Goal: Find contact information: Find contact information

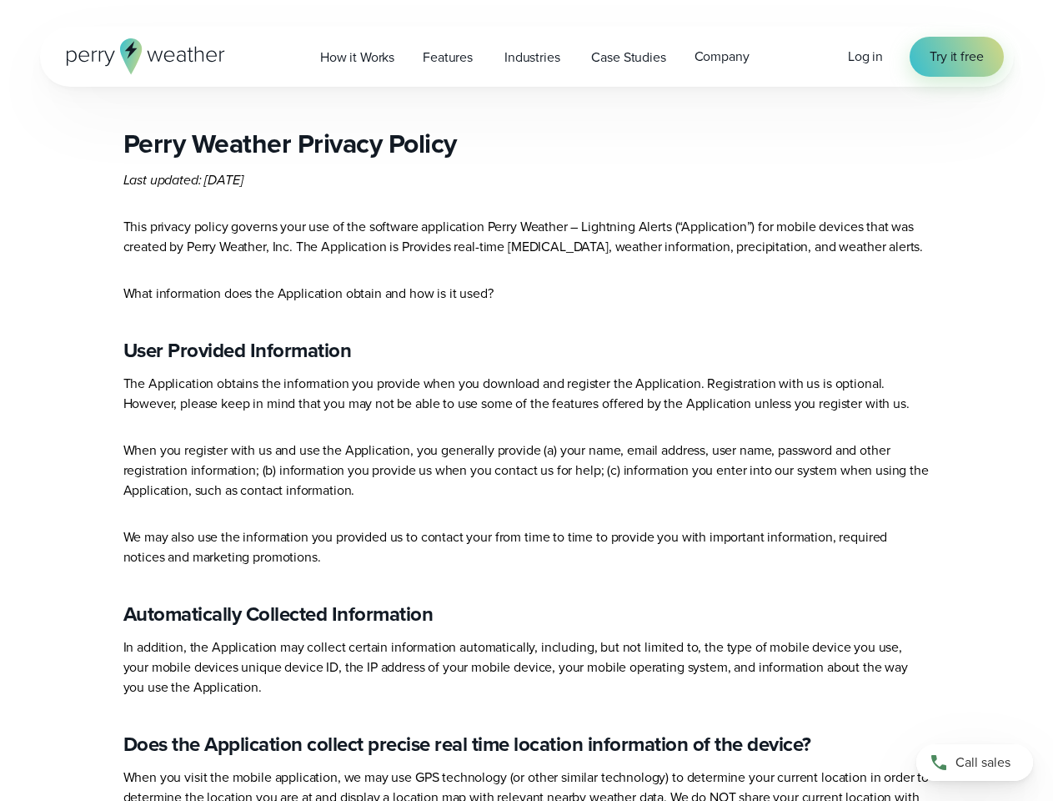
click at [526, 464] on p "When you register with us and use the Application, you generally provide (a) yo…" at bounding box center [526, 470] width 807 height 60
click at [526, 57] on span "Industries" at bounding box center [532, 58] width 55 height 20
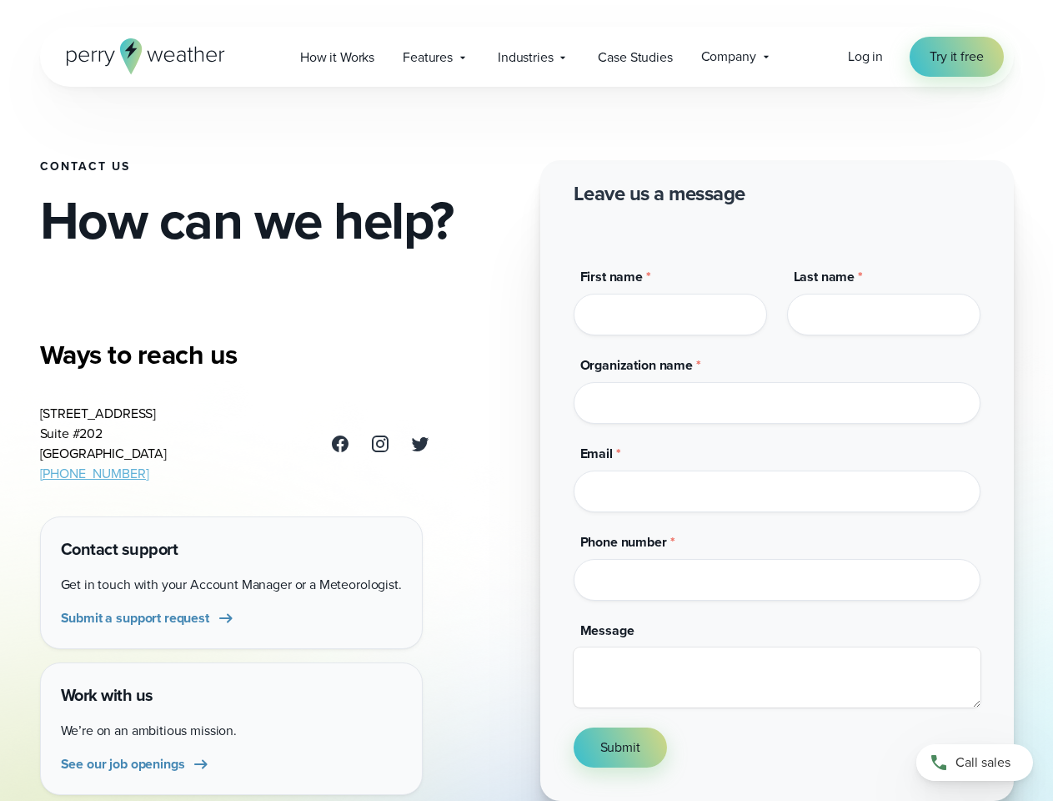
click at [526, 400] on div "Contact Us How can we help? Ways to reach us [STREET_ADDRESS] [PHONE_NUMBER] Co…" at bounding box center [527, 400] width 974 height 801
click at [526, 57] on span "Industries" at bounding box center [525, 58] width 55 height 20
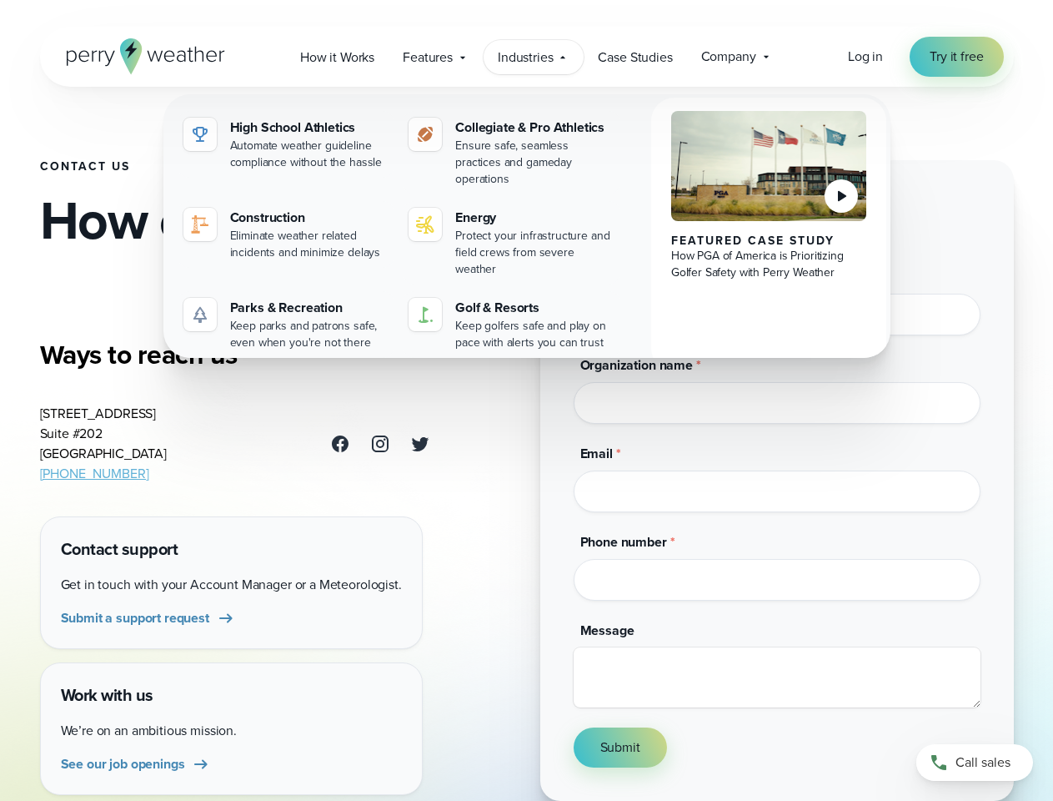
click at [777, 475] on input "Email *" at bounding box center [777, 491] width 407 height 42
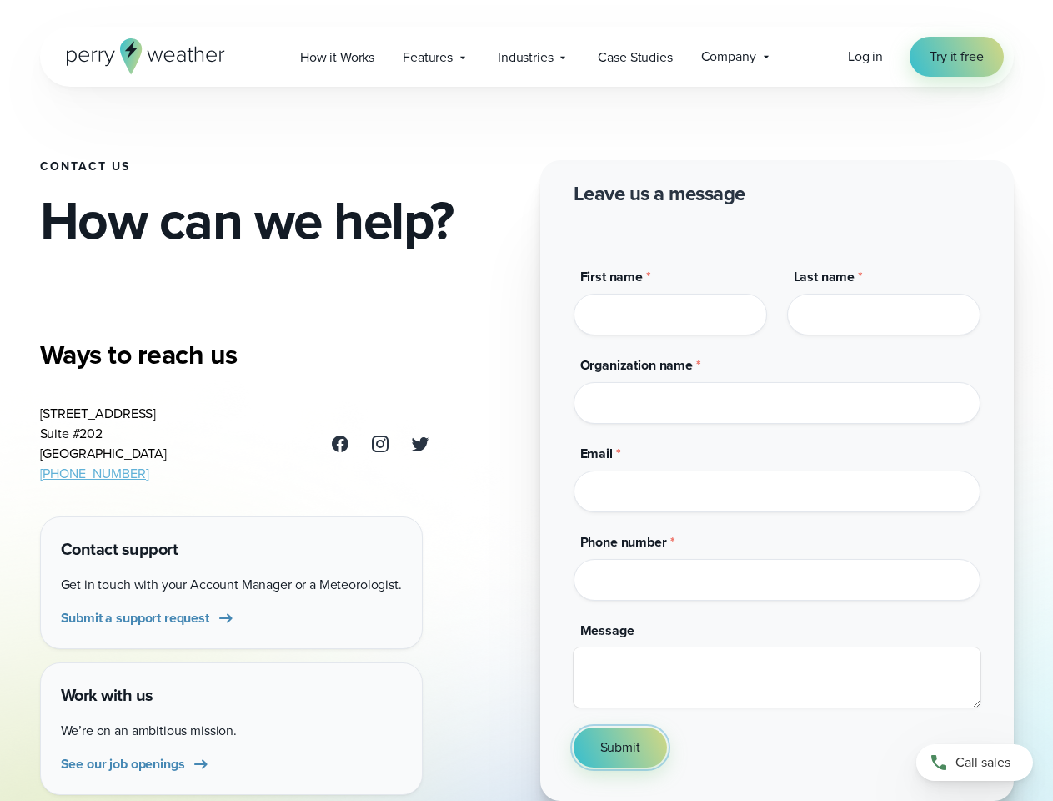
click at [620, 751] on button "Submit" at bounding box center [620, 747] width 93 height 40
